Goal: Transaction & Acquisition: Download file/media

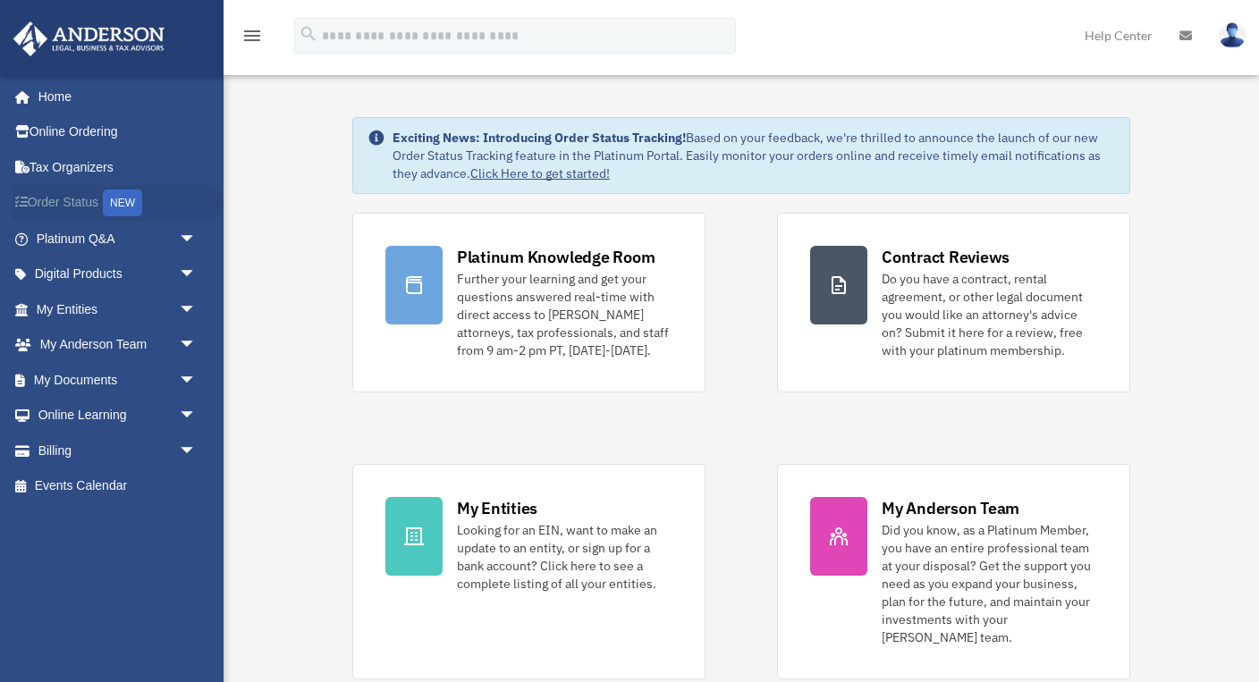
click at [107, 203] on link "Order Status NEW" at bounding box center [118, 203] width 211 height 37
click at [94, 365] on link "My Documents arrow_drop_down" at bounding box center [118, 380] width 211 height 36
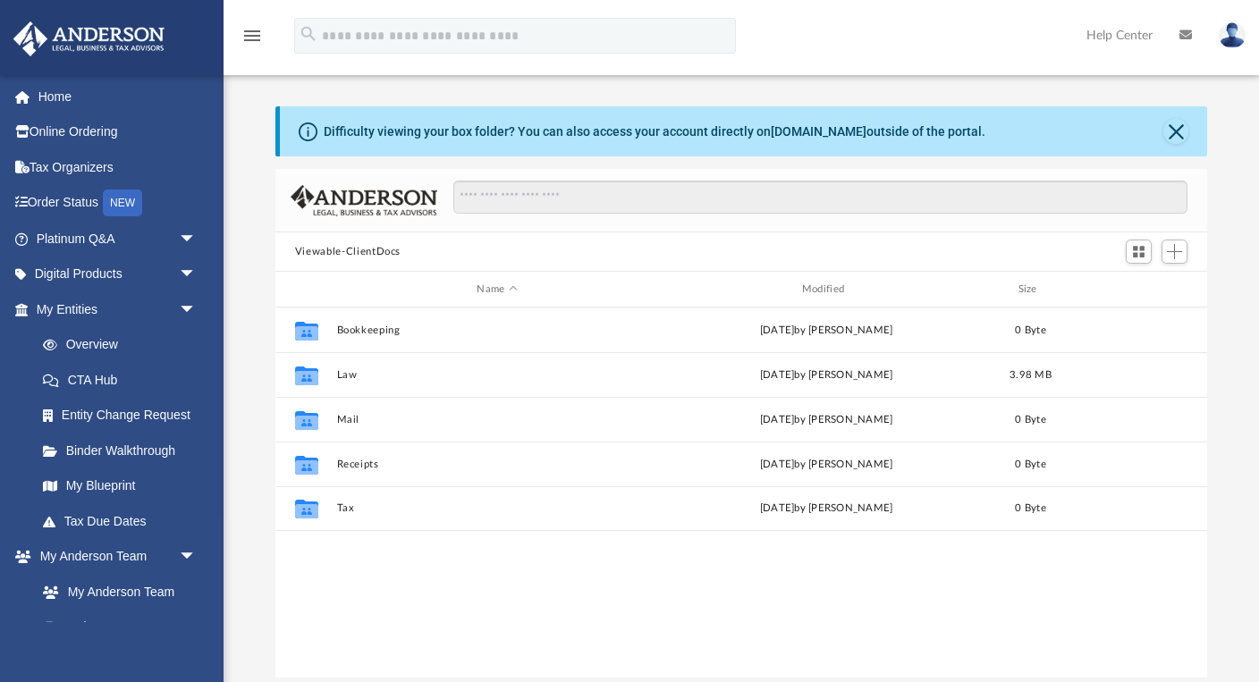
scroll to position [1, 1]
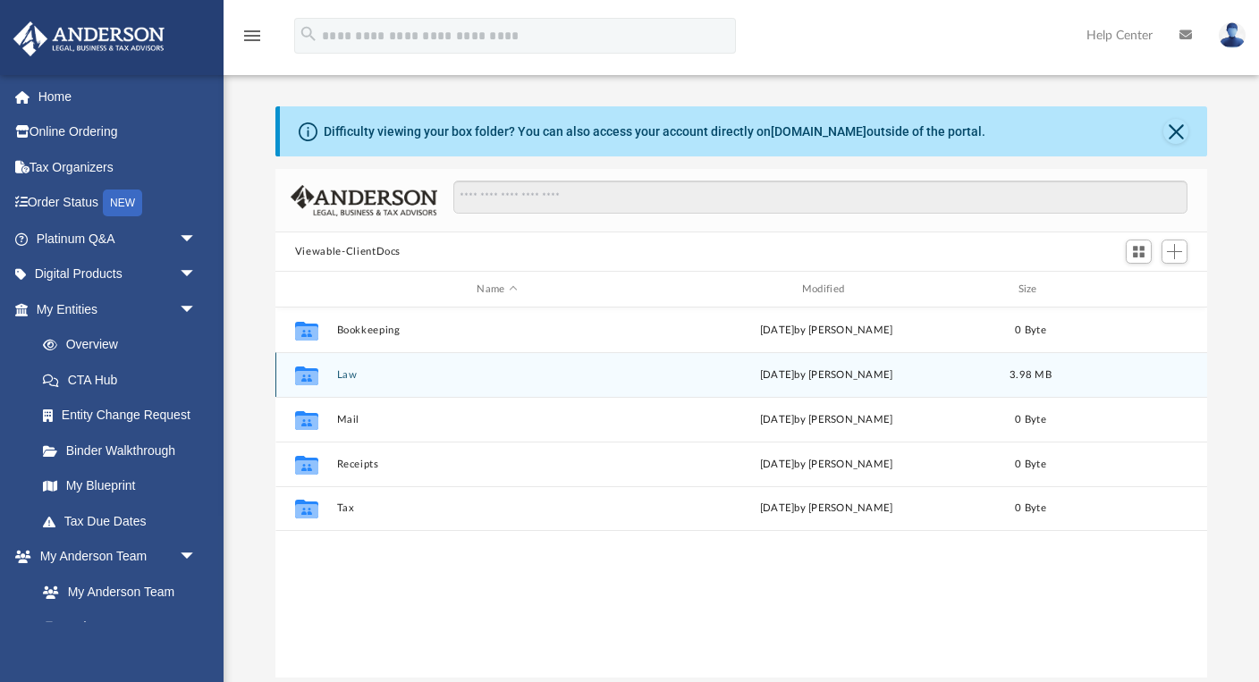
click at [348, 374] on button "Law" at bounding box center [496, 375] width 321 height 12
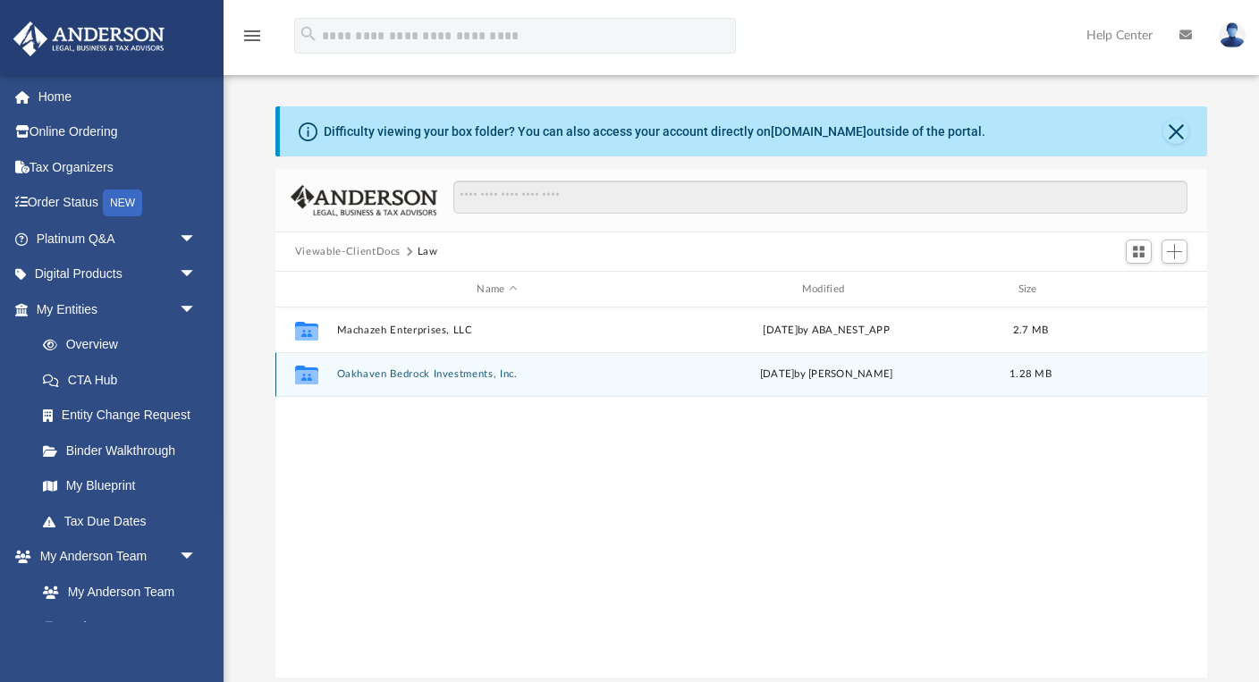
click at [411, 375] on button "Oakhaven Bedrock Investments, Inc." at bounding box center [496, 374] width 321 height 12
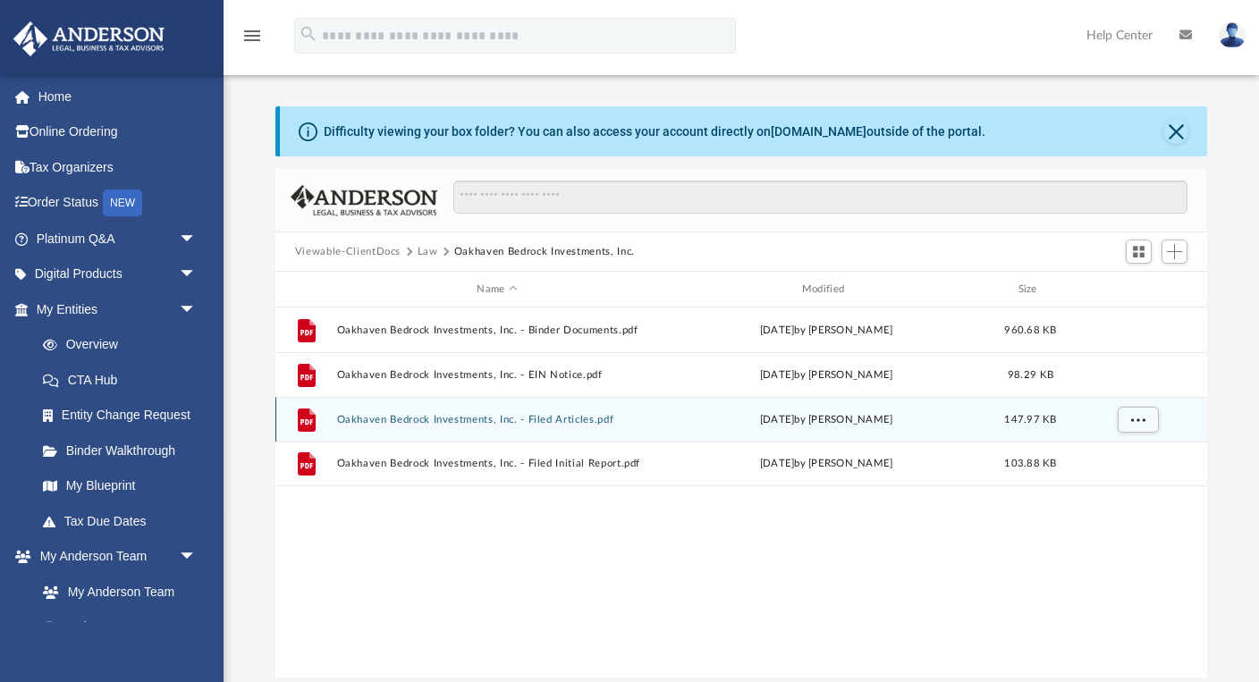
click at [514, 418] on button "Oakhaven Bedrock Investments, Inc. - Filed Articles.pdf" at bounding box center [496, 420] width 321 height 12
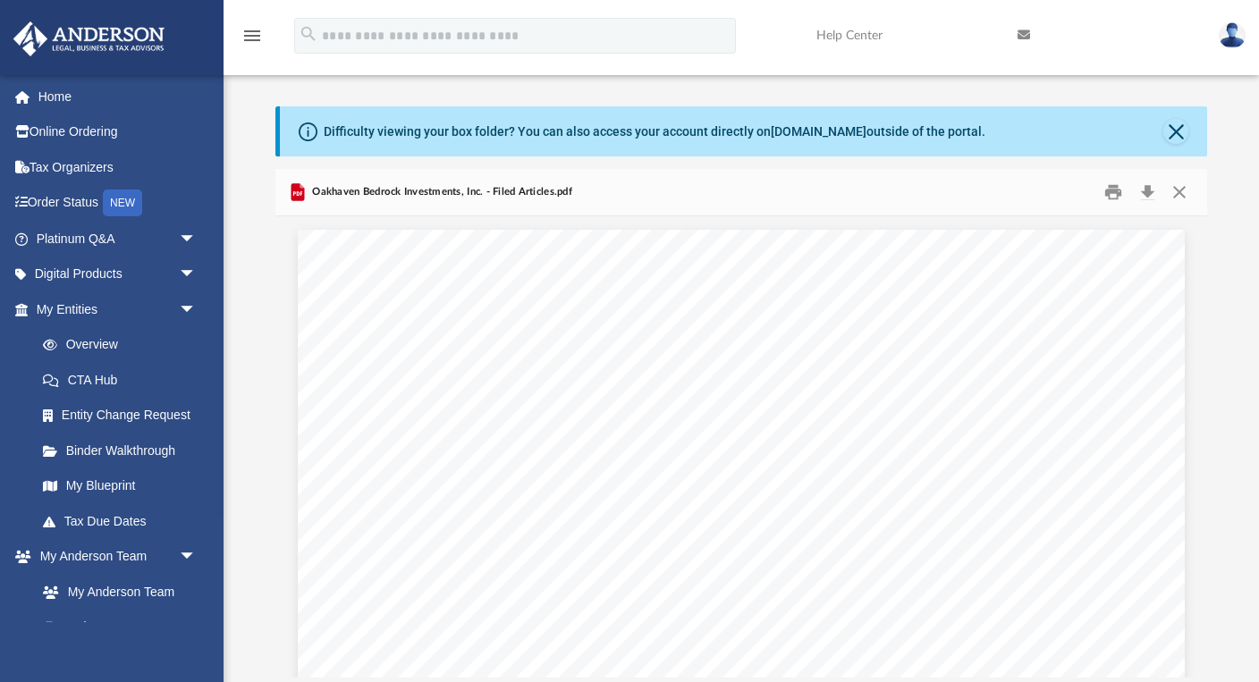
scroll to position [0, 0]
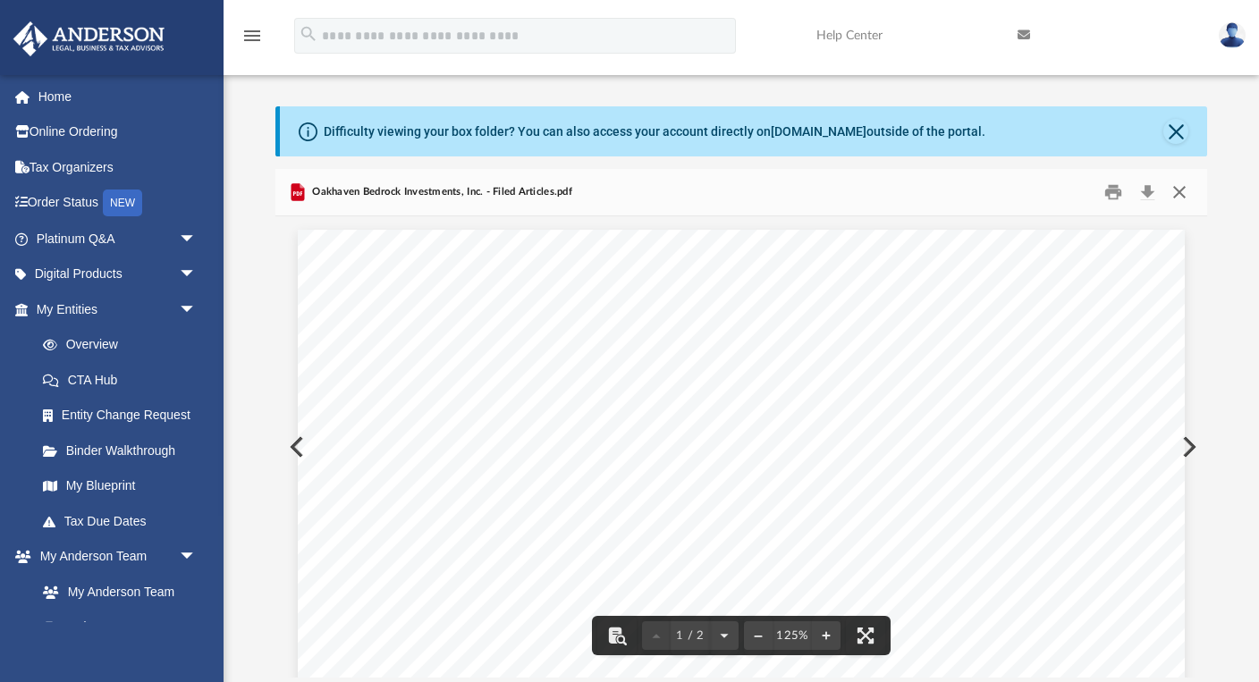
click at [1180, 193] on button "Close" at bounding box center [1180, 193] width 32 height 28
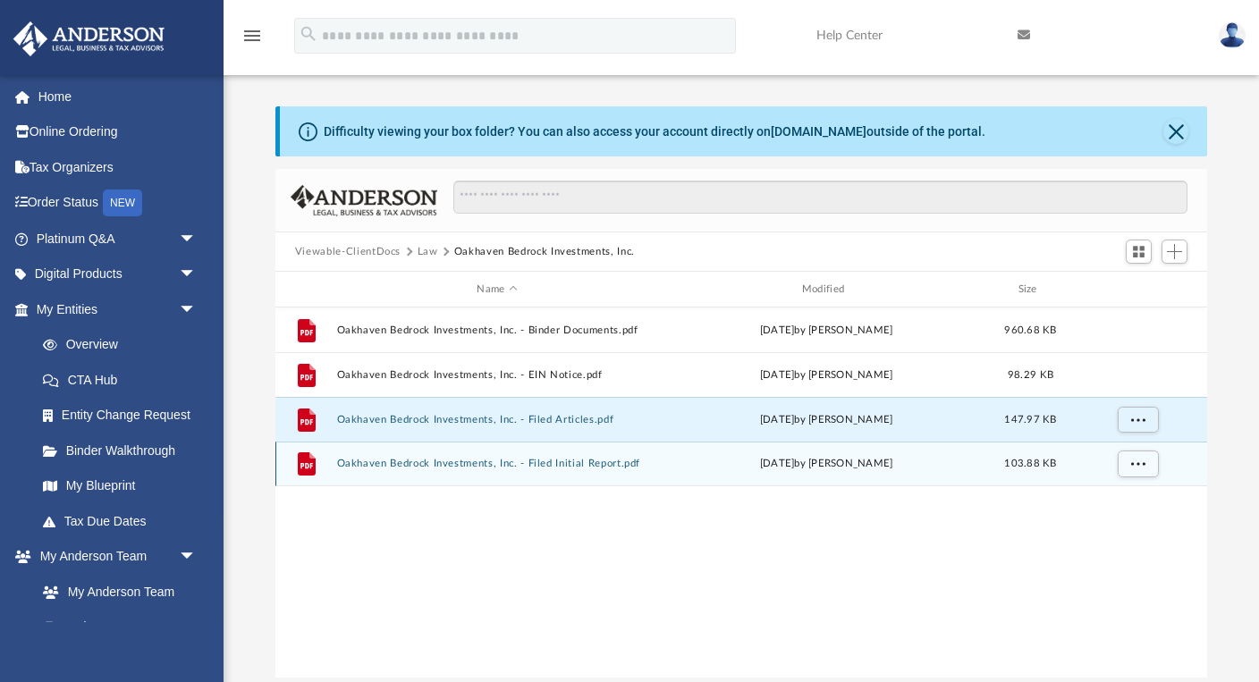
click at [453, 462] on button "Oakhaven Bedrock Investments, Inc. - Filed Initial Report.pdf" at bounding box center [496, 464] width 321 height 12
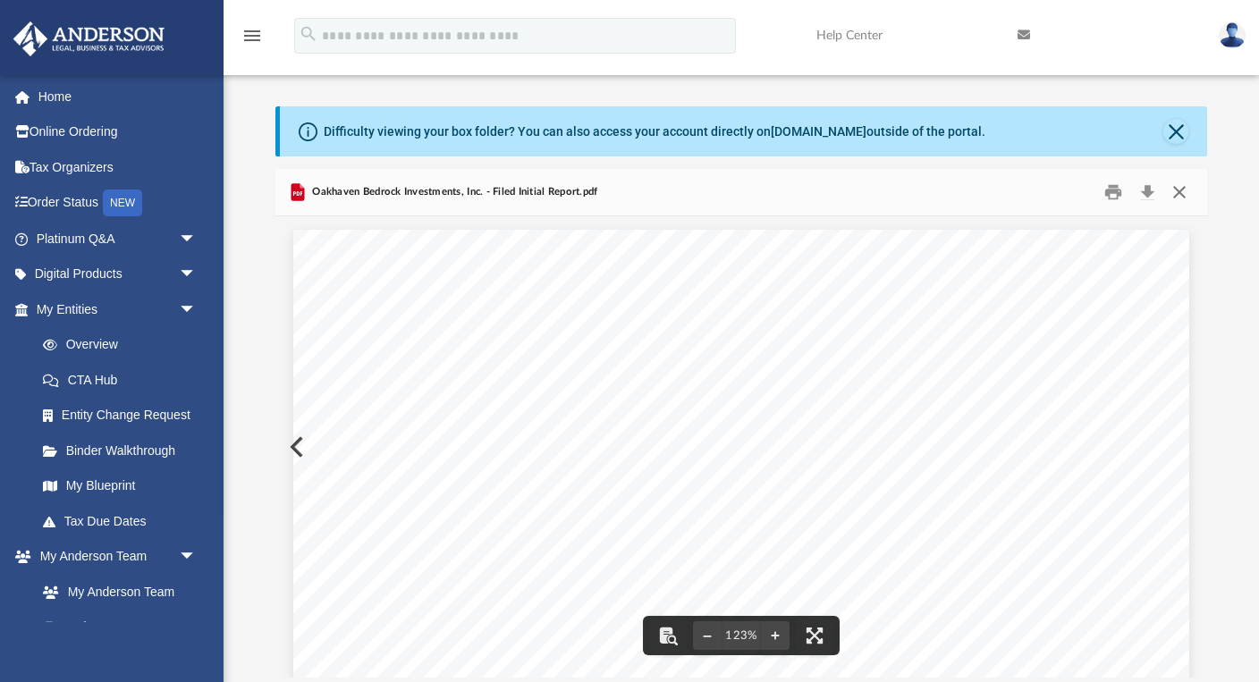
click at [1185, 199] on button "Close" at bounding box center [1180, 193] width 32 height 28
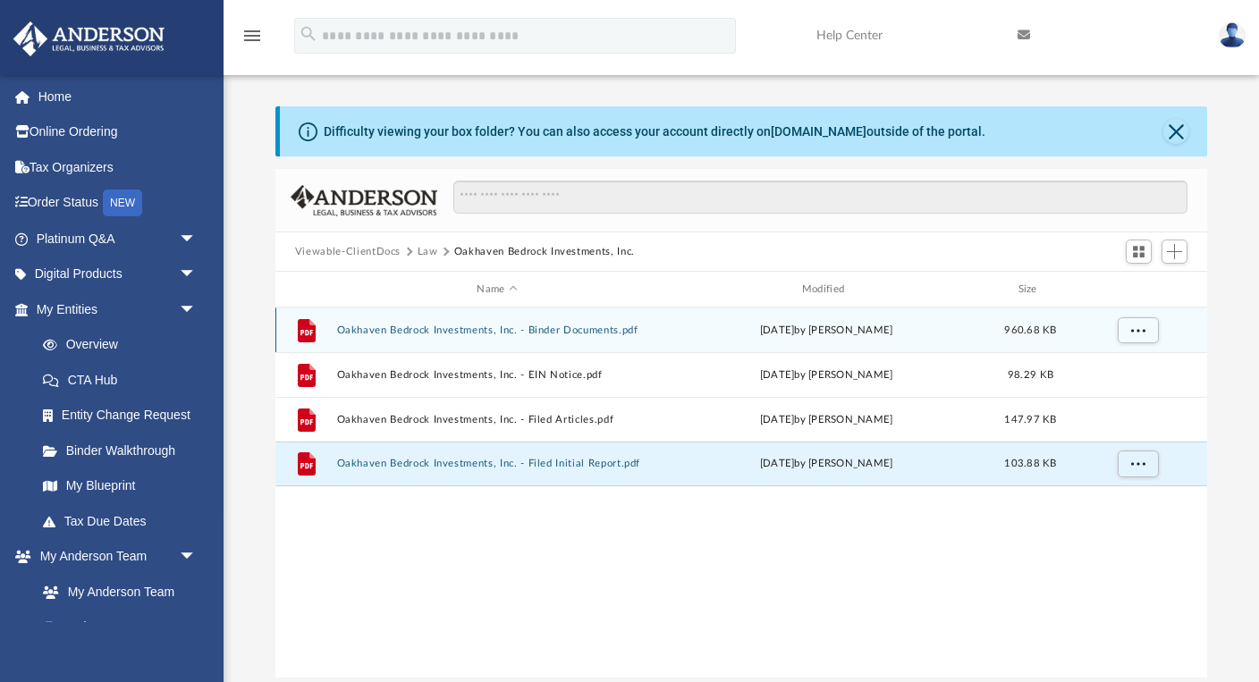
click at [571, 328] on button "Oakhaven Bedrock Investments, Inc. - Binder Documents.pdf" at bounding box center [496, 331] width 321 height 12
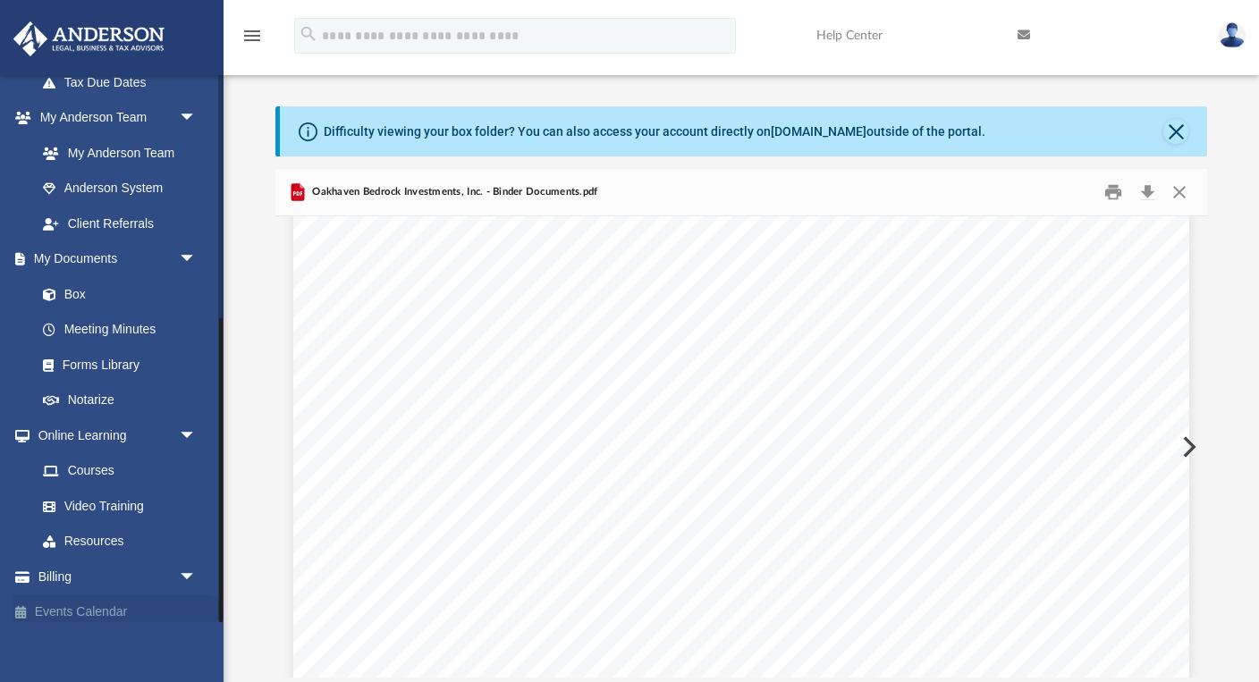
scroll to position [438, 0]
click at [87, 288] on link "Box" at bounding box center [124, 295] width 199 height 36
click at [64, 284] on link "Box" at bounding box center [124, 295] width 199 height 36
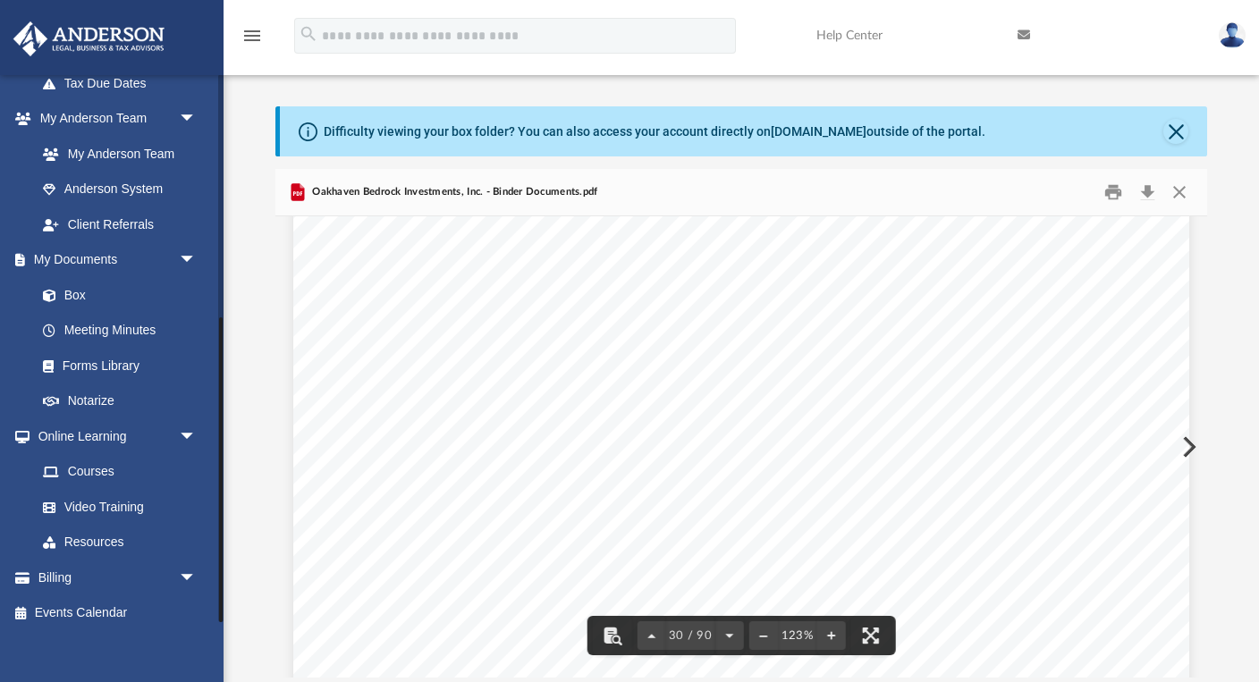
scroll to position [34852, 0]
click at [77, 283] on link "Box" at bounding box center [124, 295] width 199 height 36
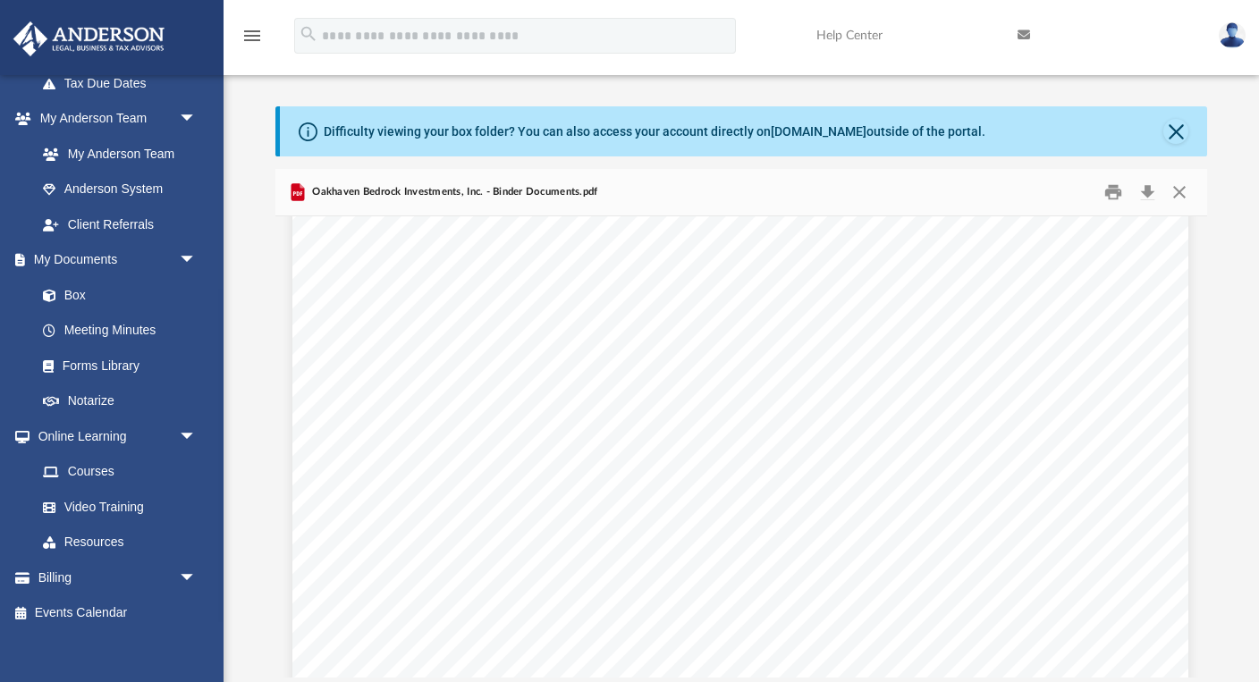
scroll to position [15996, 3]
click at [1145, 191] on button "Download" at bounding box center [1147, 193] width 32 height 28
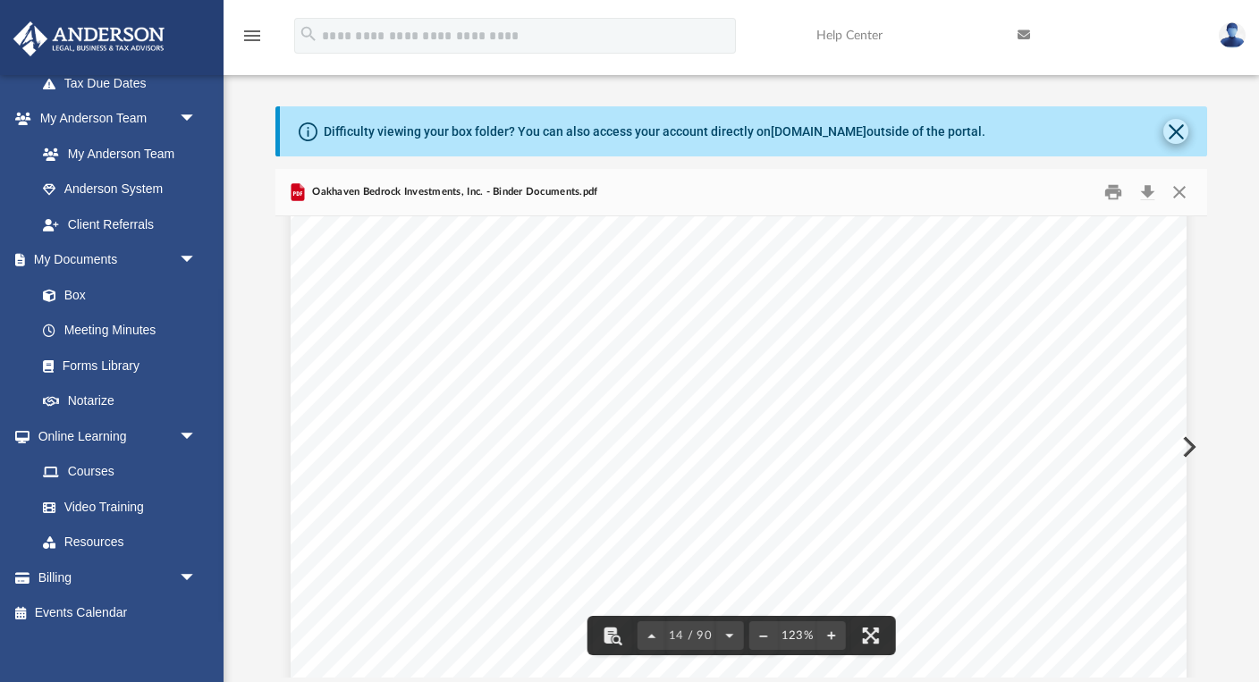
click at [1177, 136] on button "Close" at bounding box center [1176, 131] width 25 height 25
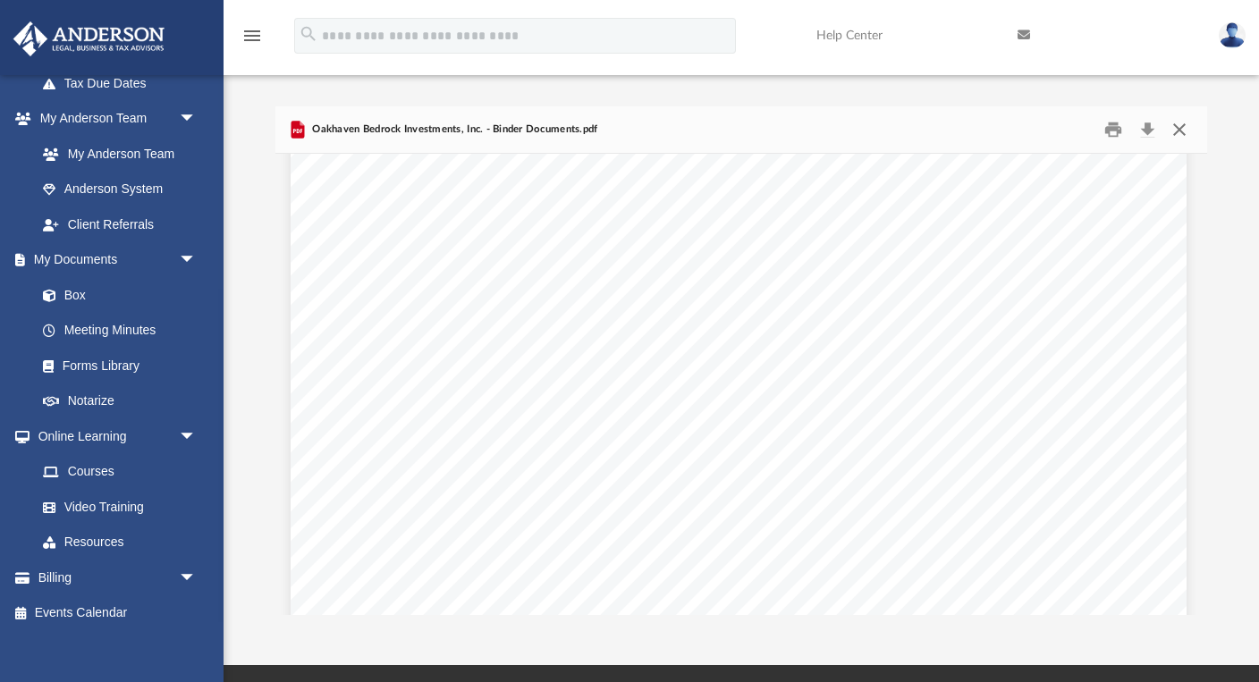
click at [1189, 125] on button "Close" at bounding box center [1180, 130] width 32 height 28
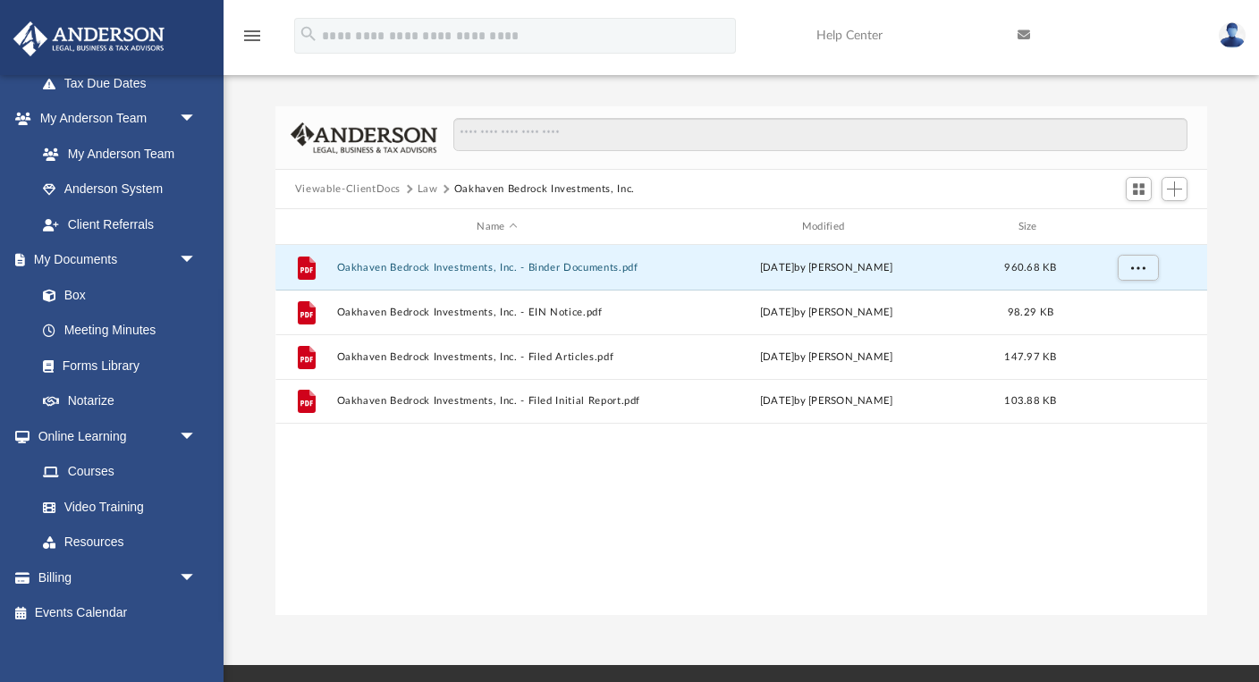
click at [425, 188] on button "Law" at bounding box center [428, 190] width 21 height 16
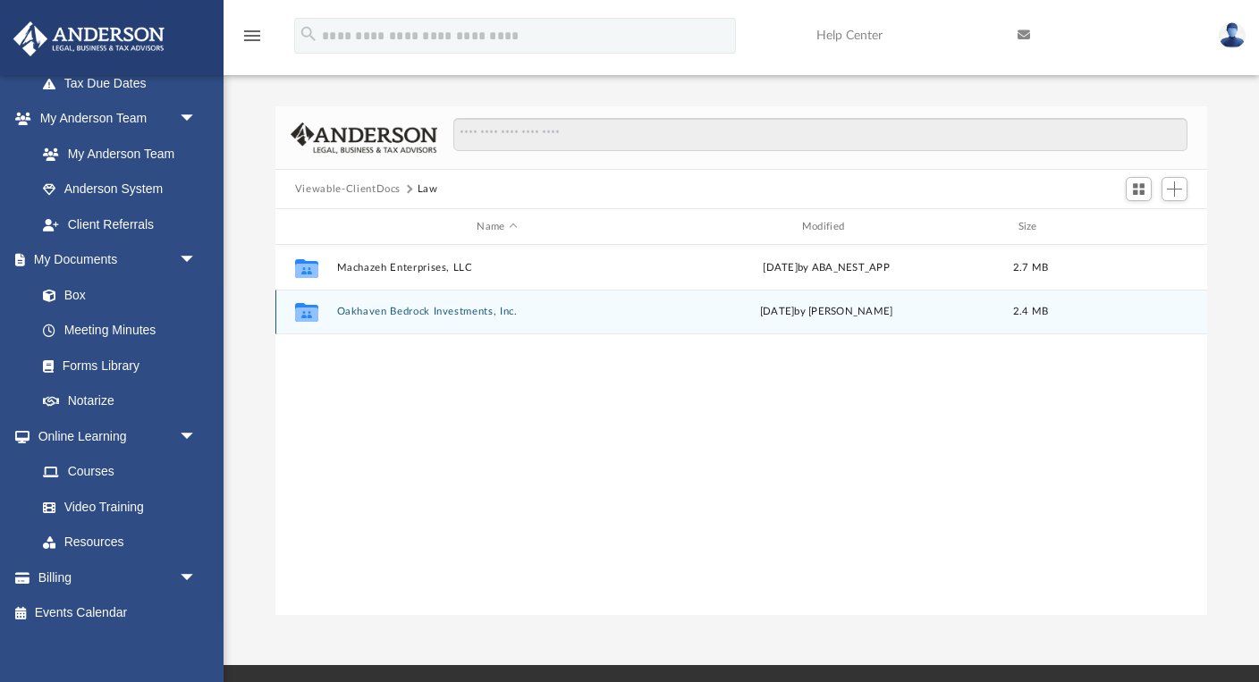
click at [388, 313] on button "Oakhaven Bedrock Investments, Inc." at bounding box center [496, 312] width 321 height 12
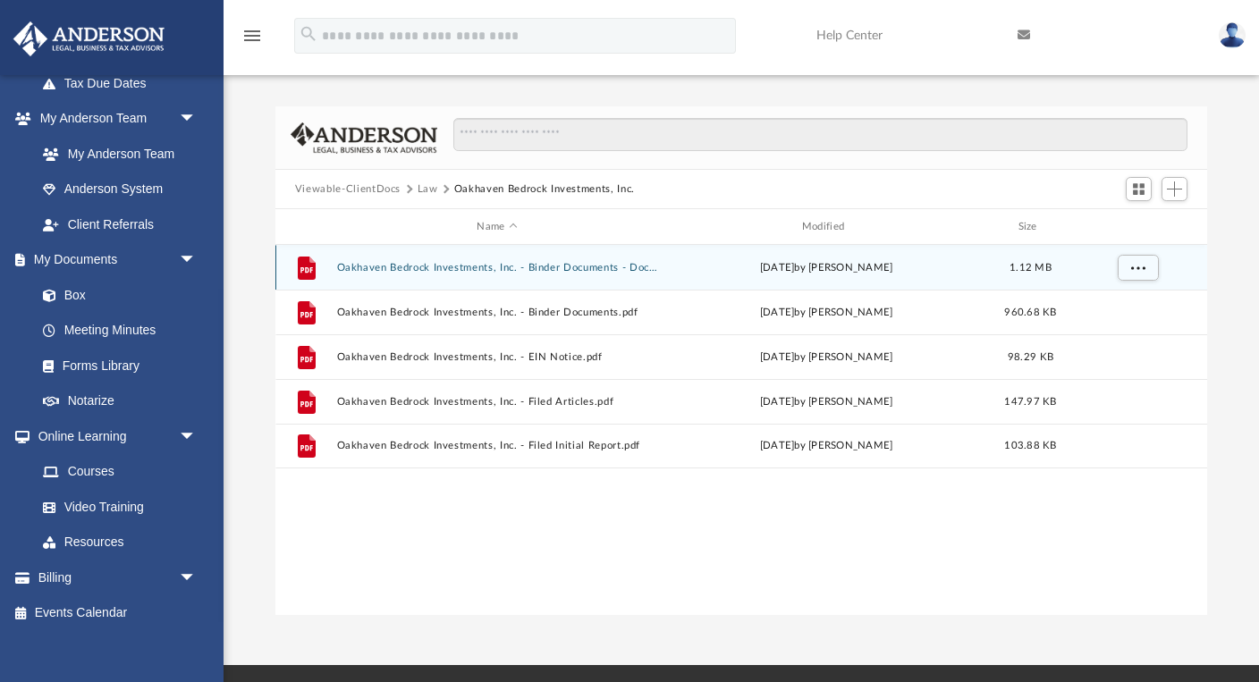
click at [585, 266] on button "Oakhaven Bedrock Investments, Inc. - Binder Documents - DocuSigned.pdf" at bounding box center [496, 268] width 321 height 12
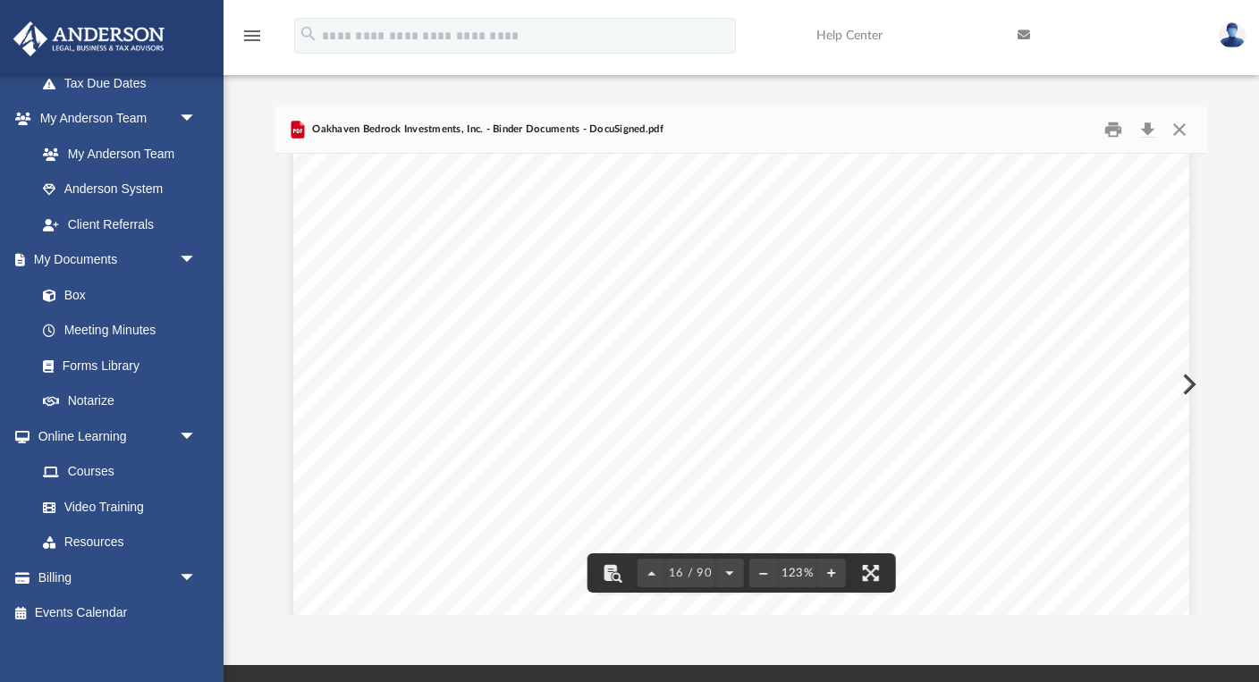
scroll to position [17859, 0]
click at [1149, 123] on button "Download" at bounding box center [1147, 130] width 32 height 28
